Goal: Information Seeking & Learning: Learn about a topic

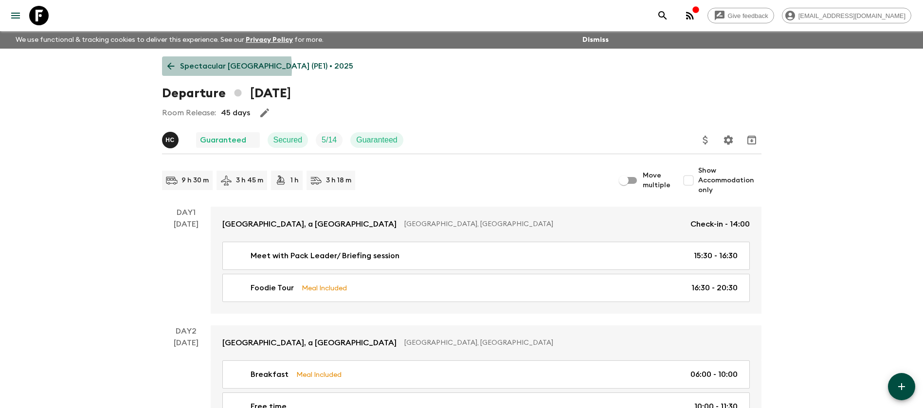
click at [199, 68] on p "Spectacular [GEOGRAPHIC_DATA] (PE1) • 2025" at bounding box center [266, 66] width 173 height 12
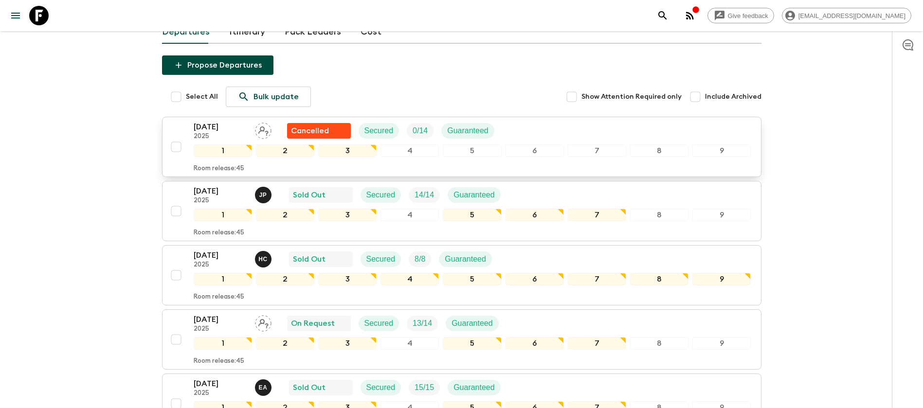
scroll to position [219, 0]
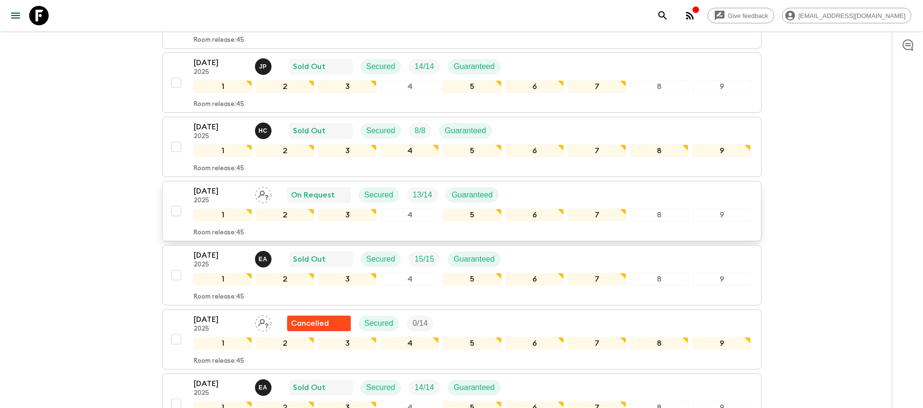
click at [534, 190] on div "[DATE] 2025 On Request Secured 13 / 14 Guaranteed" at bounding box center [472, 194] width 557 height 19
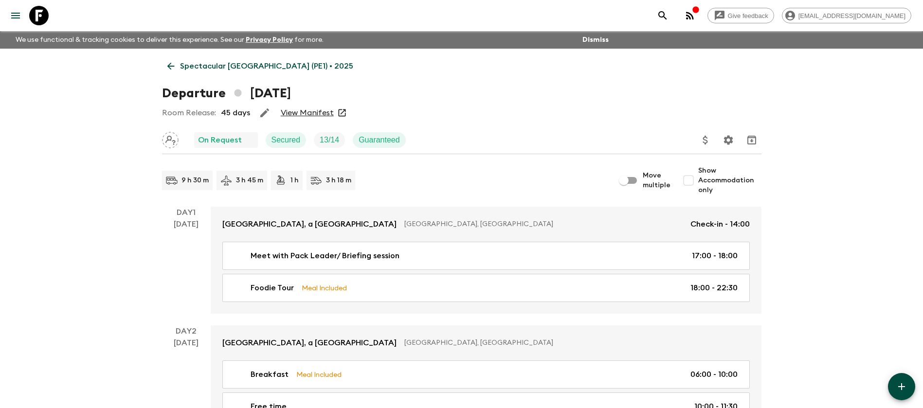
click at [319, 109] on link "View Manifest" at bounding box center [307, 113] width 53 height 10
click at [232, 64] on p "Spectacular [GEOGRAPHIC_DATA] (PE1) • 2025" at bounding box center [266, 66] width 173 height 12
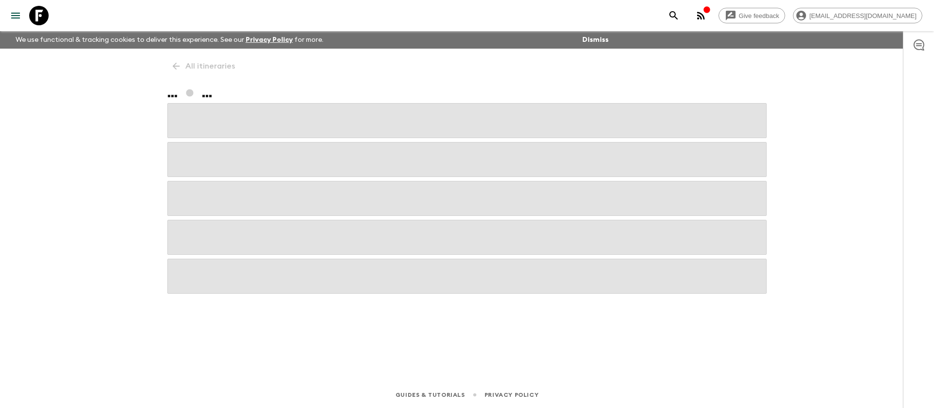
click at [14, 18] on icon "menu" at bounding box center [16, 16] width 12 height 12
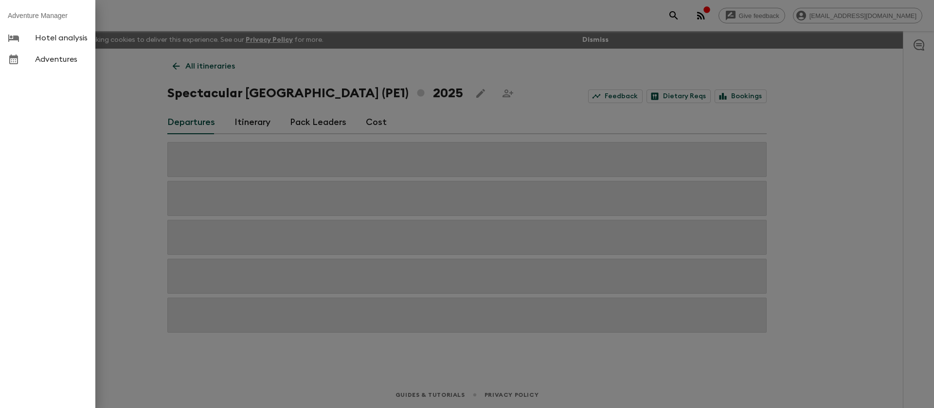
click at [45, 43] on link "Hotel analysis" at bounding box center [47, 37] width 95 height 21
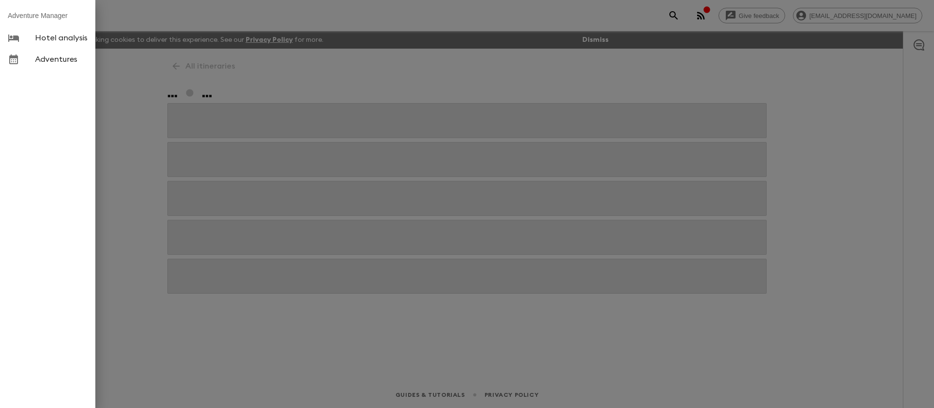
click at [171, 104] on div at bounding box center [467, 204] width 934 height 408
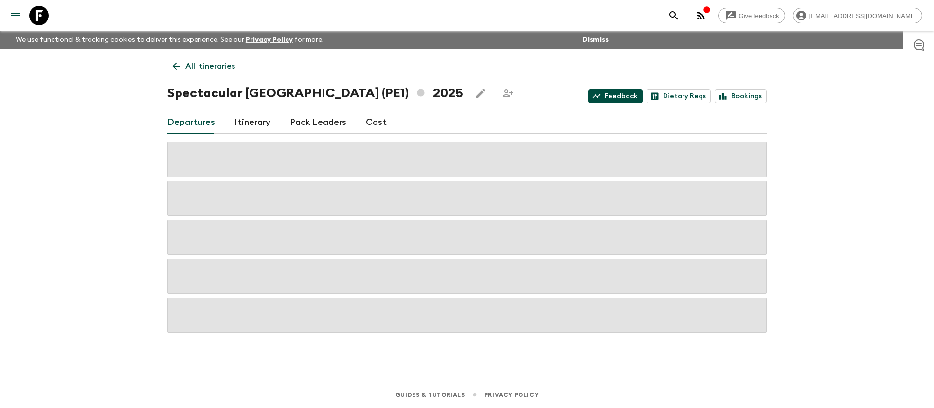
click at [603, 95] on link "Feedback" at bounding box center [615, 96] width 54 height 14
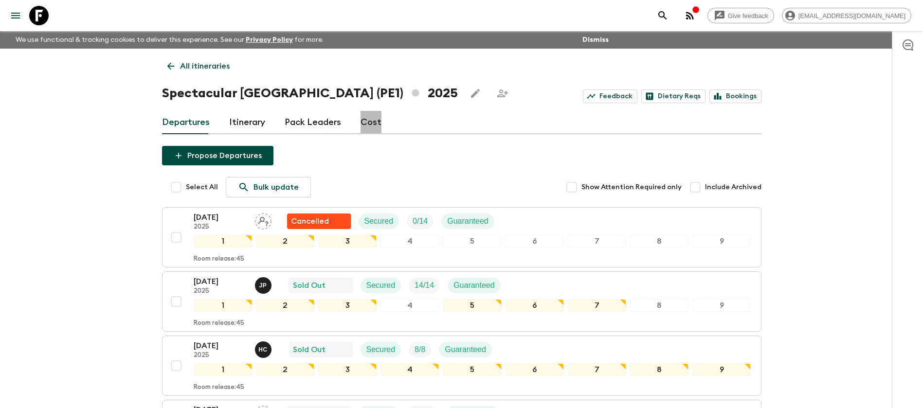
click at [368, 121] on link "Cost" at bounding box center [370, 122] width 21 height 23
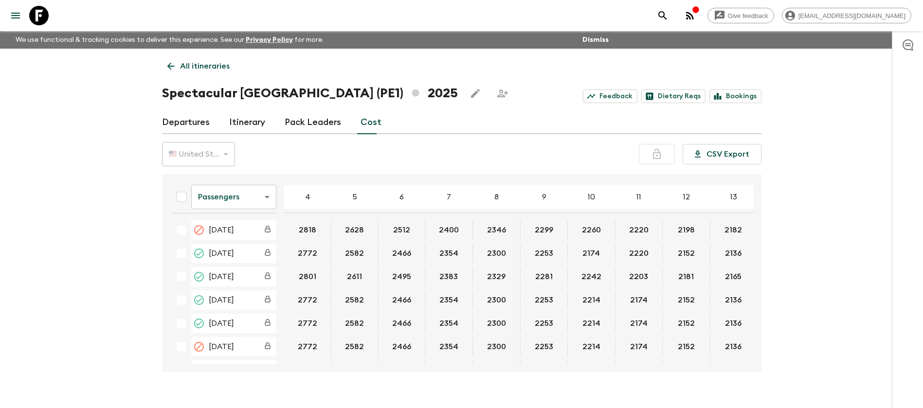
click at [323, 120] on link "Pack Leaders" at bounding box center [313, 122] width 56 height 23
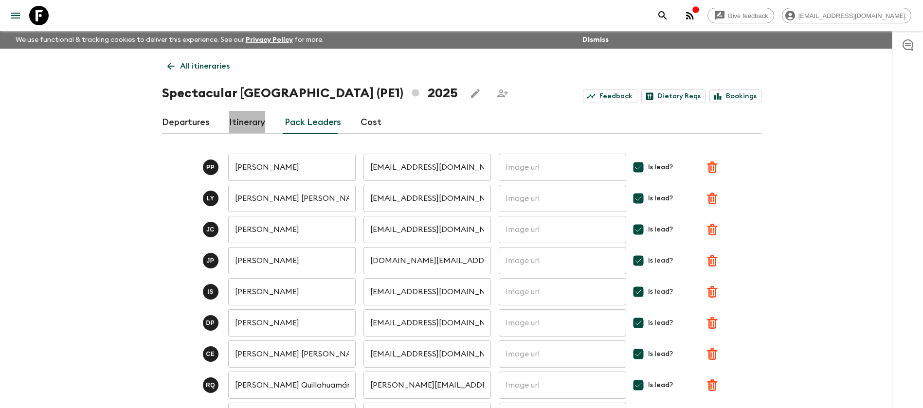
click at [250, 121] on link "Itinerary" at bounding box center [247, 122] width 36 height 23
